Goal: Find specific page/section: Find specific page/section

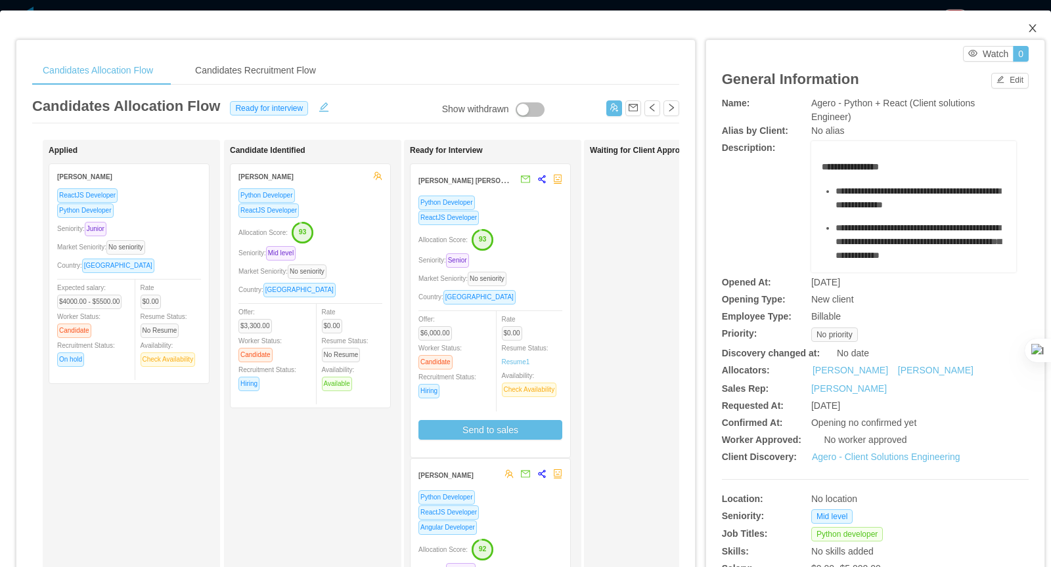
click at [1036, 28] on icon "icon: close" at bounding box center [1032, 28] width 11 height 11
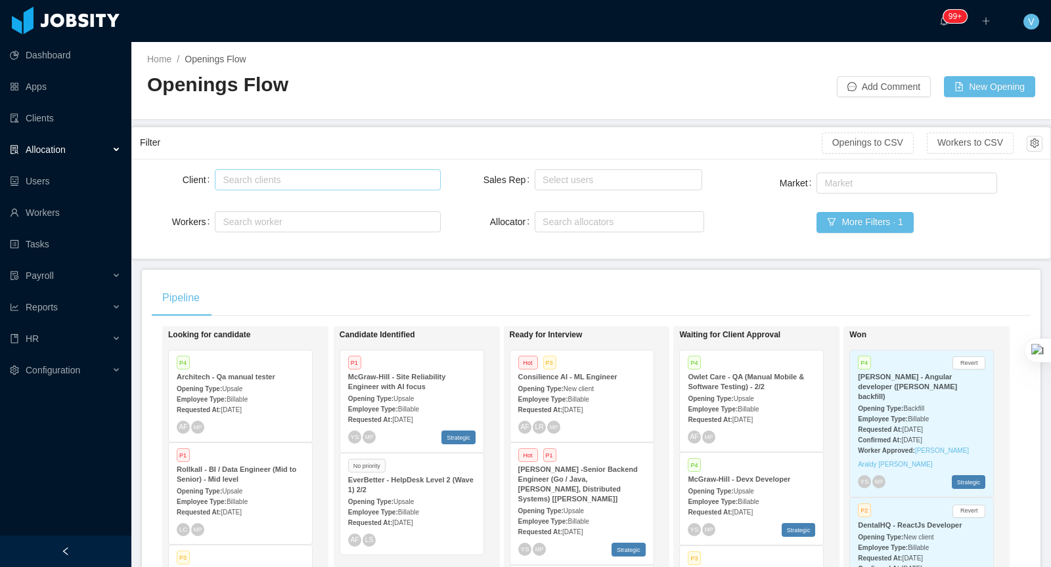
click at [288, 180] on div "Search clients" at bounding box center [325, 179] width 204 height 13
type input "******"
drag, startPoint x: 275, startPoint y: 204, endPoint x: 338, endPoint y: 135, distance: 93.4
click at [275, 204] on li "Kenect" at bounding box center [328, 204] width 226 height 21
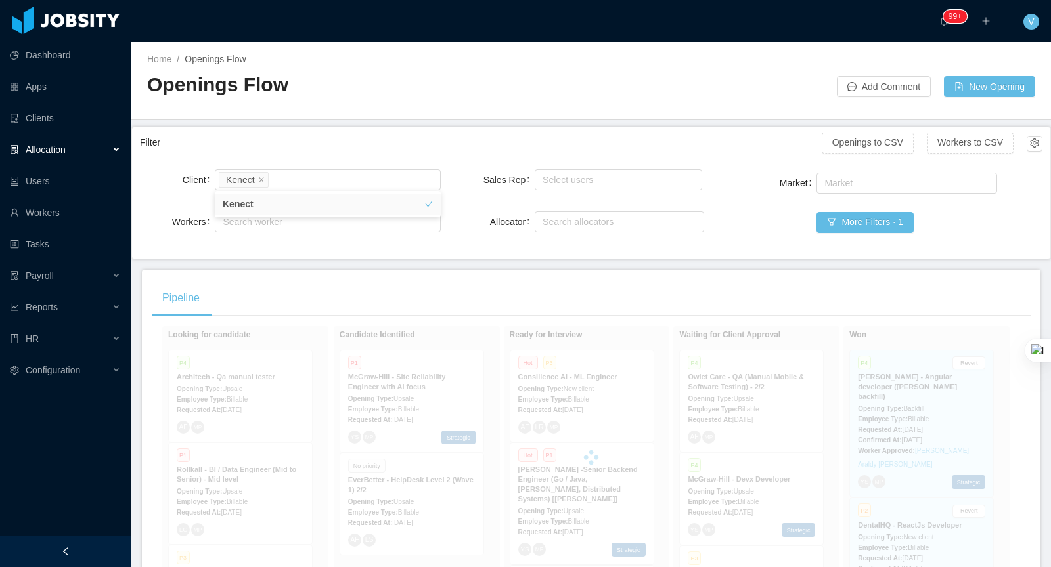
click at [340, 131] on div "Filter" at bounding box center [481, 143] width 682 height 24
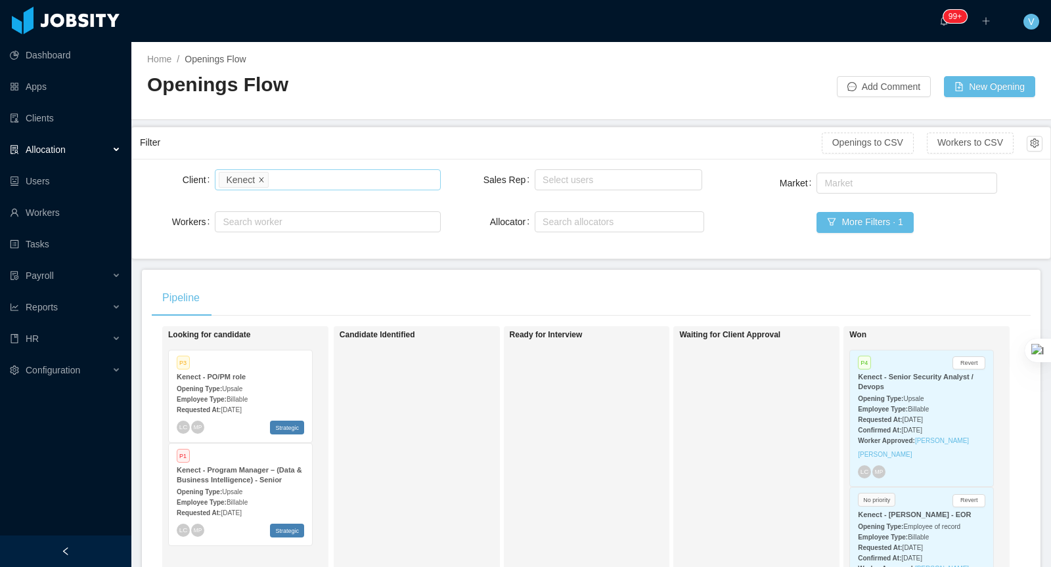
click at [265, 175] on li "Kenect" at bounding box center [244, 180] width 50 height 16
click at [262, 176] on icon "icon: close" at bounding box center [261, 179] width 7 height 7
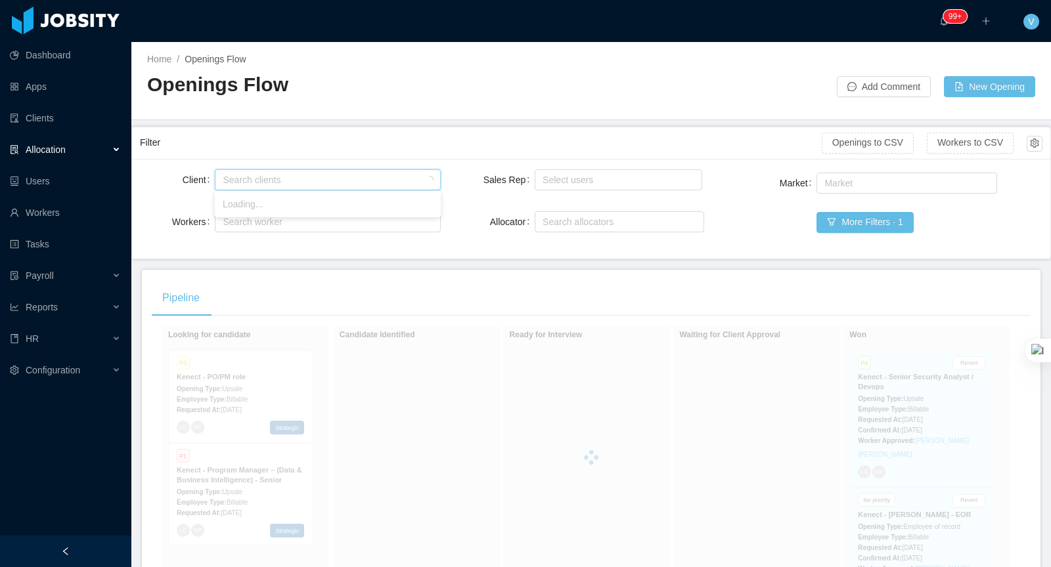
click at [247, 182] on div "Search clients" at bounding box center [325, 179] width 204 height 13
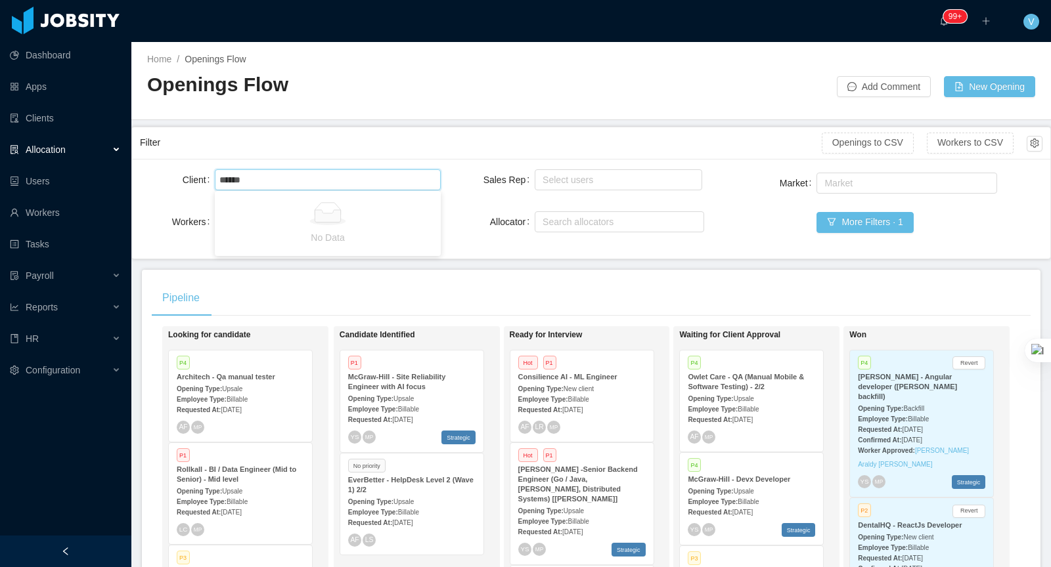
type input "******"
click at [326, 177] on div "Search clients" at bounding box center [325, 179] width 204 height 13
type input "**"
drag, startPoint x: 264, startPoint y: 202, endPoint x: 364, endPoint y: 143, distance: 116.2
click at [264, 202] on li "McGraw-Hill Education" at bounding box center [328, 204] width 226 height 21
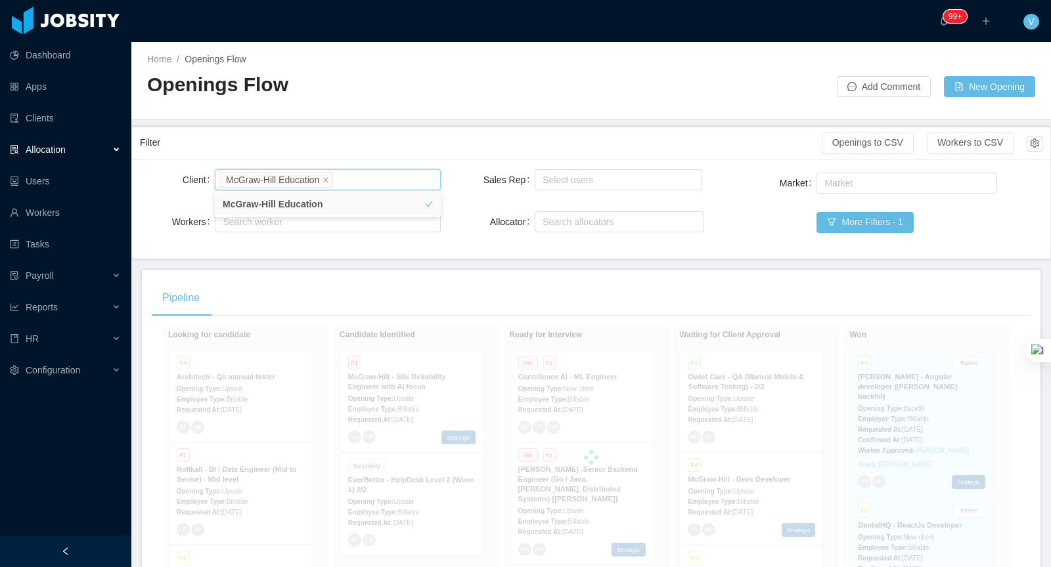
click at [365, 141] on div "Filter" at bounding box center [481, 143] width 682 height 24
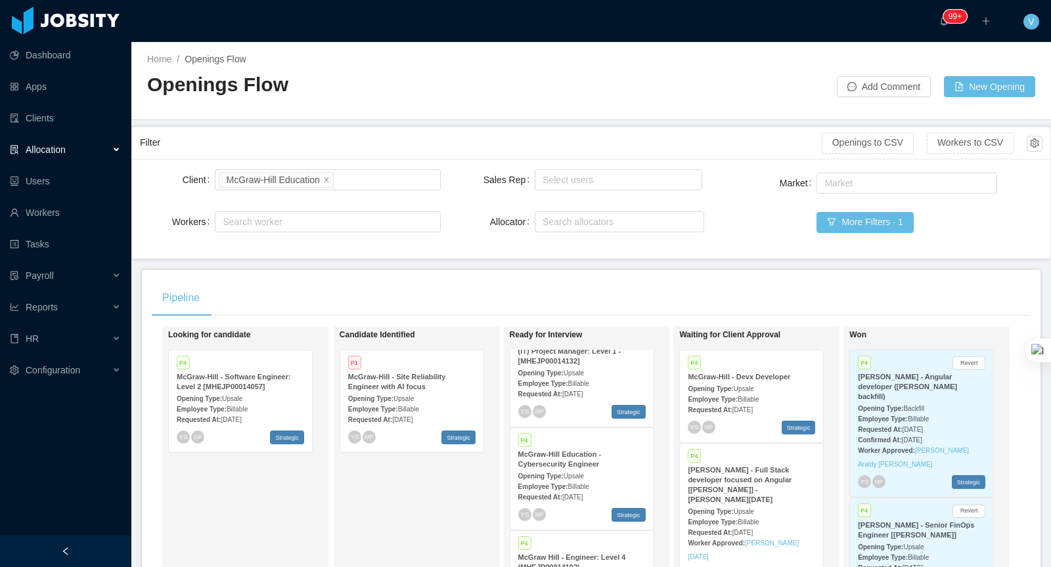
scroll to position [705, 0]
